Goal: Task Accomplishment & Management: Manage account settings

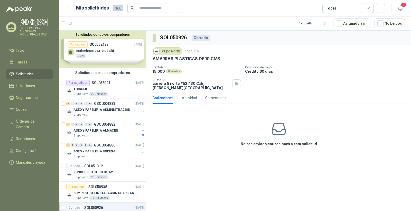
click at [28, 77] on span "Solicitudes" at bounding box center [25, 74] width 18 height 6
click at [27, 65] on li "Tareas" at bounding box center [29, 62] width 41 height 6
click at [25, 53] on li "Inicio" at bounding box center [29, 50] width 41 height 6
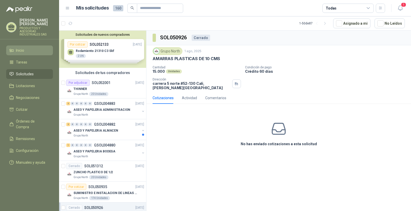
click at [25, 53] on li "Inicio" at bounding box center [29, 50] width 41 height 6
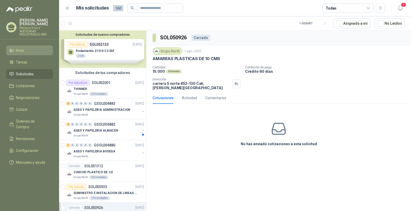
click at [25, 53] on li "Inicio" at bounding box center [29, 50] width 41 height 6
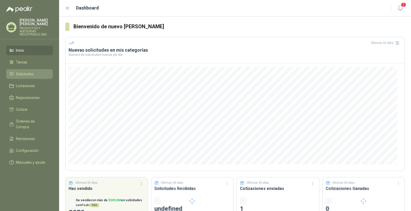
click at [18, 77] on span "Solicitudes" at bounding box center [25, 74] width 18 height 6
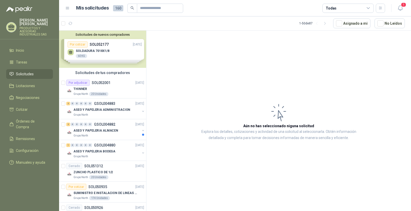
click at [101, 51] on div "Solicitudes de nuevos compradores Por cotizar SOL052177 [DATE] SOLDADURA 7018X1…" at bounding box center [102, 49] width 87 height 37
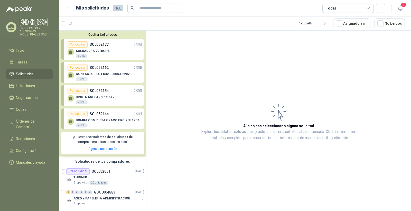
click at [98, 50] on p "SOLDADURA 7018X1/8" at bounding box center [93, 51] width 34 height 4
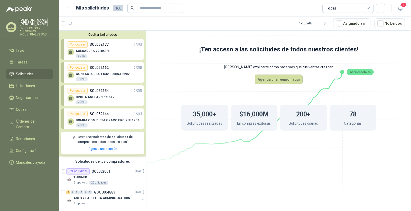
click at [99, 52] on p "SOLDADURA 7018X1/8" at bounding box center [93, 51] width 34 height 4
click at [79, 50] on p "SOLDADURA 7018X1/8" at bounding box center [93, 51] width 34 height 4
click at [78, 45] on div "Por cotizar" at bounding box center [77, 44] width 20 height 6
click at [96, 73] on p "CONTACTOR LC1 D32 BOBINA 220V" at bounding box center [103, 74] width 54 height 4
